Goal: Find specific page/section: Find specific page/section

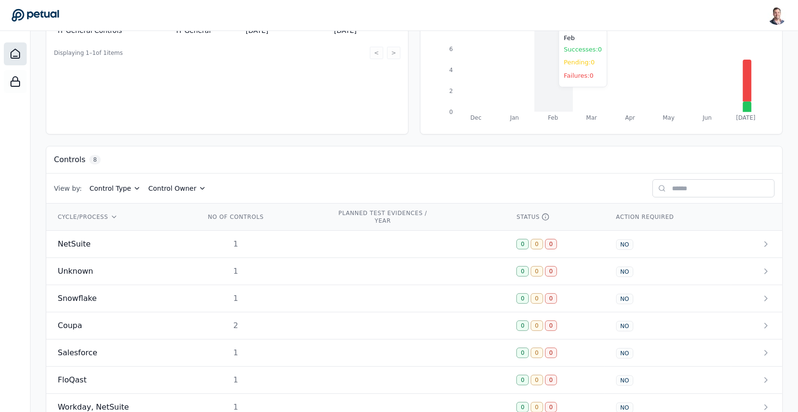
scroll to position [202, 0]
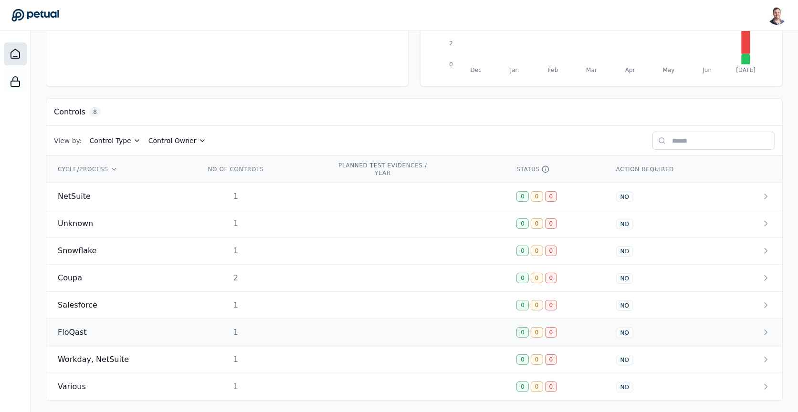
click at [194, 332] on td "1" at bounding box center [260, 332] width 132 height 27
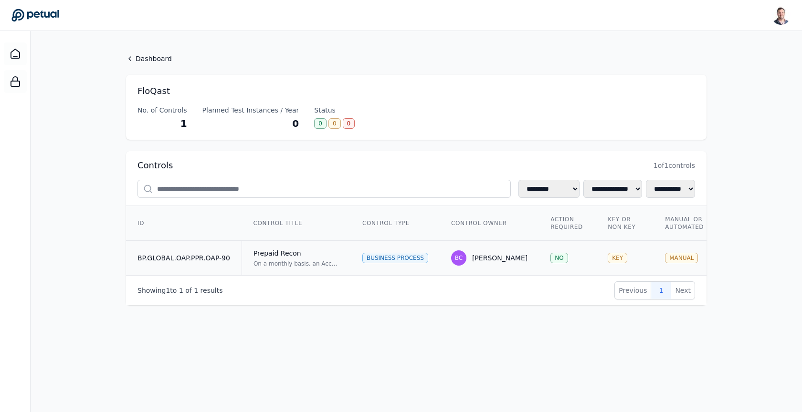
click at [289, 241] on td "Prepaid Recon On a monthly basis, an Accounting Team Reviewer reviews the Prepa…" at bounding box center [296, 258] width 109 height 35
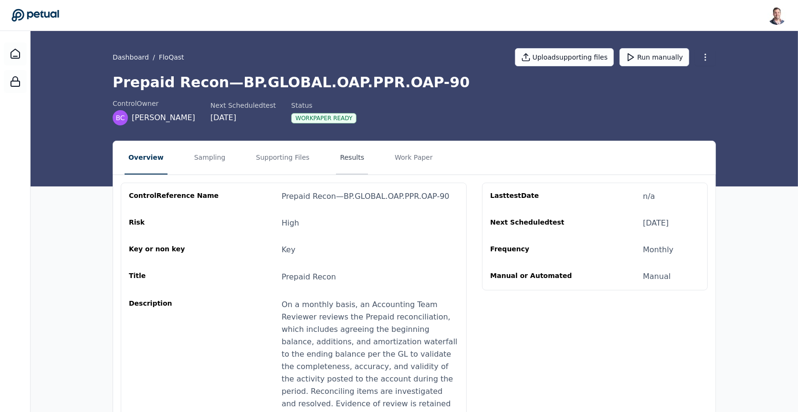
click at [336, 156] on button "Results" at bounding box center [352, 157] width 32 height 33
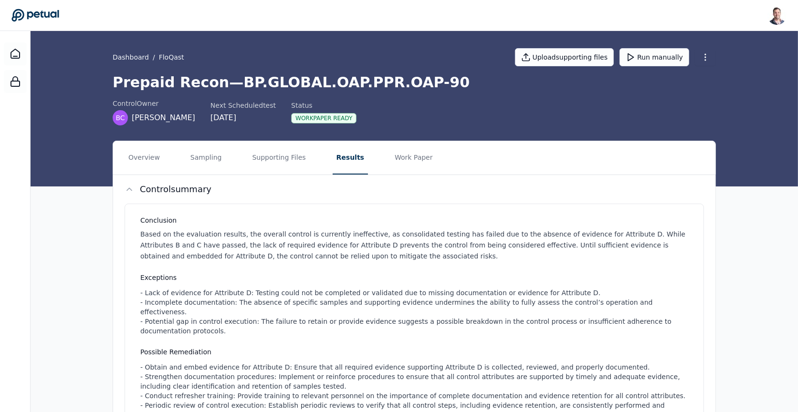
click at [42, 16] on icon at bounding box center [35, 15] width 48 height 13
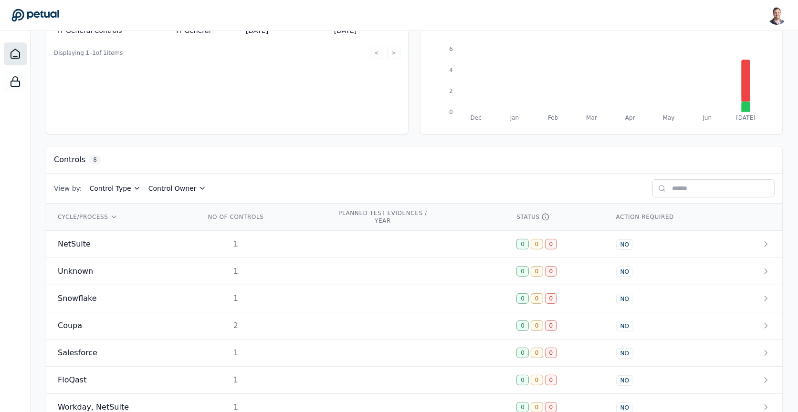
scroll to position [202, 0]
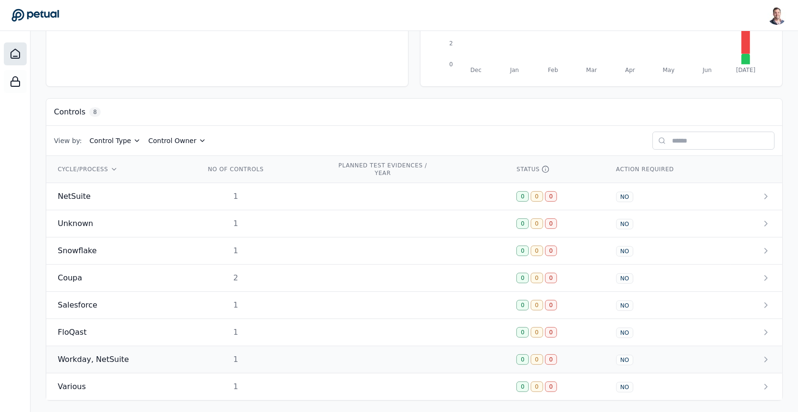
click at [149, 356] on div "Workday, NetSuite" at bounding box center [120, 359] width 125 height 11
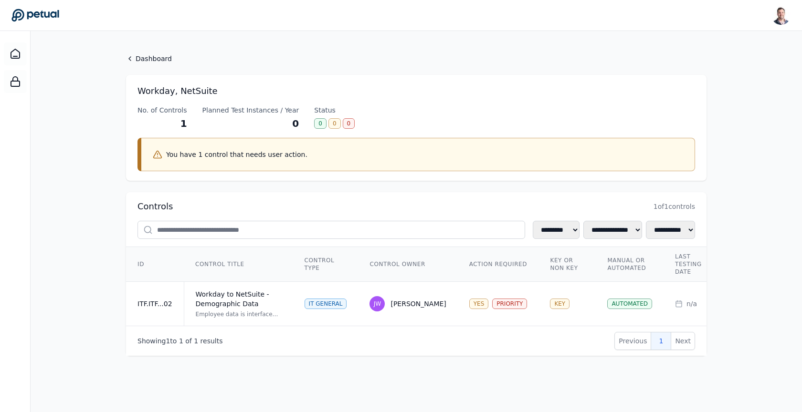
click at [24, 17] on icon at bounding box center [35, 15] width 48 height 13
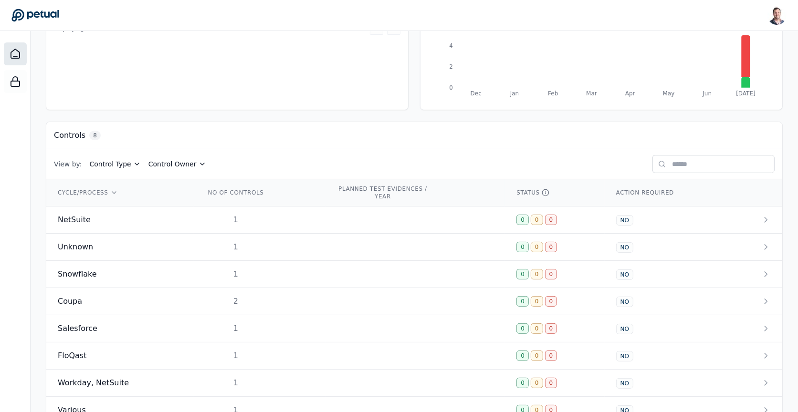
scroll to position [202, 0]
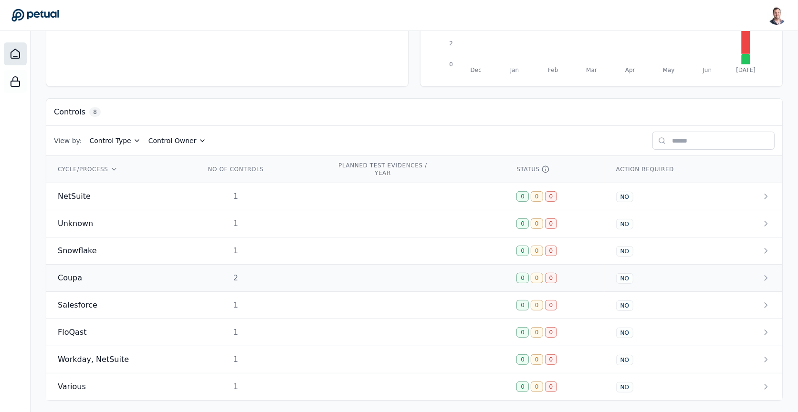
click at [195, 277] on td "2" at bounding box center [260, 278] width 132 height 27
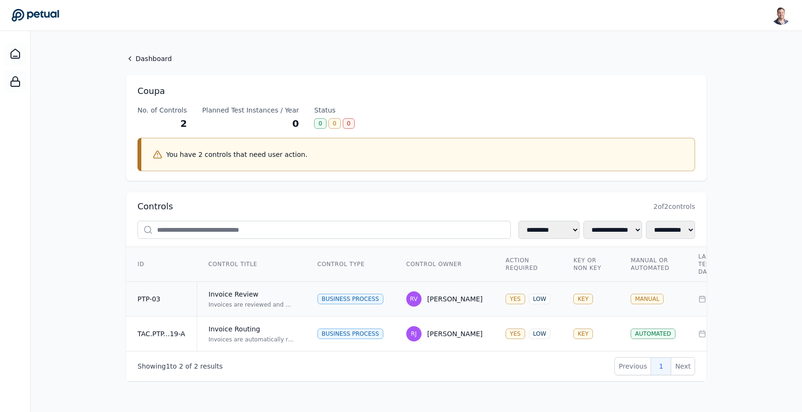
click at [276, 294] on div "Invoice Review" at bounding box center [252, 295] width 86 height 10
